Goal: Task Accomplishment & Management: Manage account settings

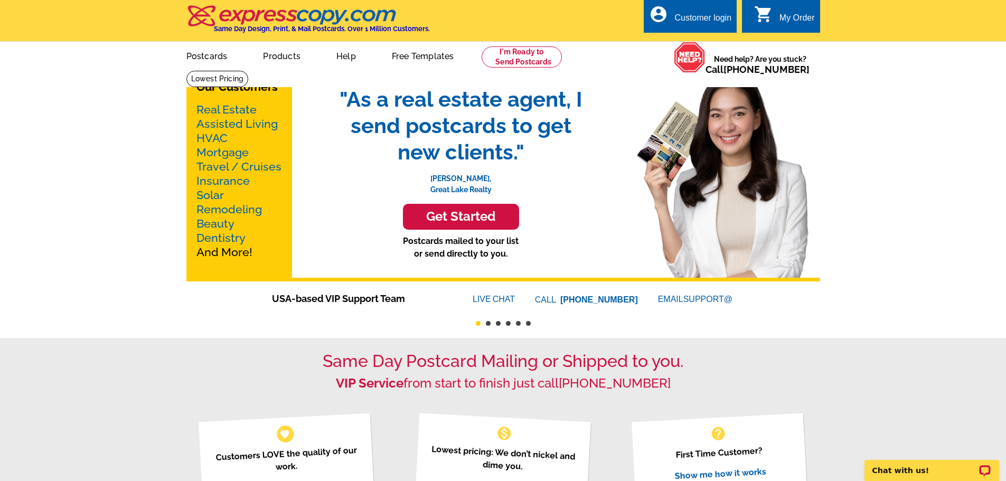
click at [792, 22] on div "My Order" at bounding box center [796, 20] width 35 height 15
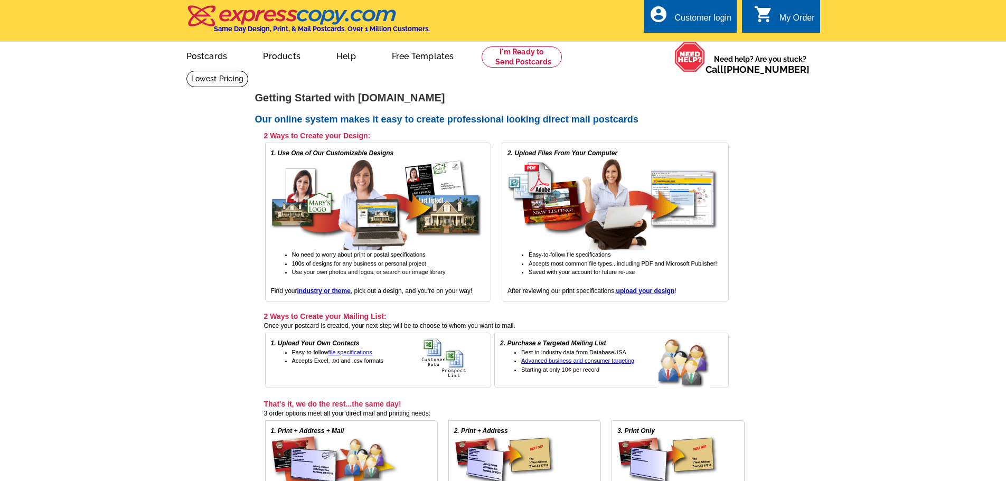
click at [688, 16] on div "Customer login" at bounding box center [702, 20] width 57 height 15
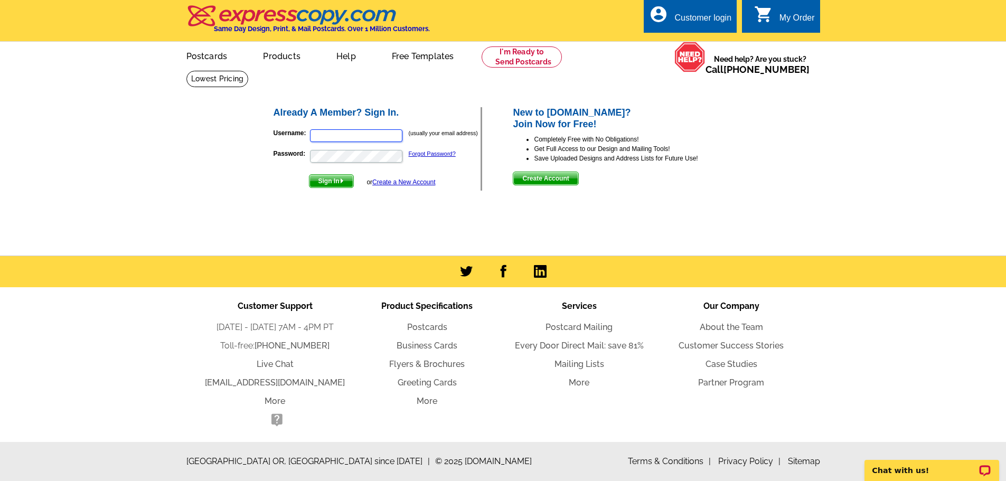
type input "[EMAIL_ADDRESS][DOMAIN_NAME]"
click at [340, 184] on span "Sign In" at bounding box center [331, 181] width 44 height 13
